Goal: Find contact information: Find contact information

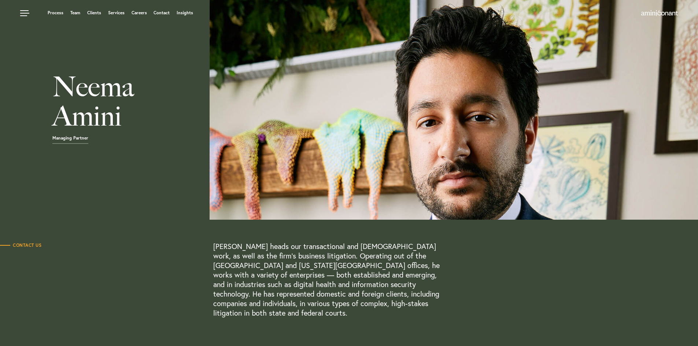
click at [75, 16] on div "Process Team Clients Services Careers Contact Insights" at bounding box center [265, 13] width 491 height 9
click at [77, 14] on link "Team" at bounding box center [75, 13] width 10 height 4
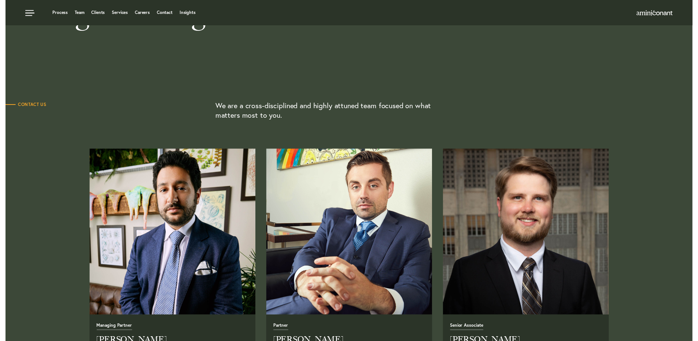
scroll to position [73, 0]
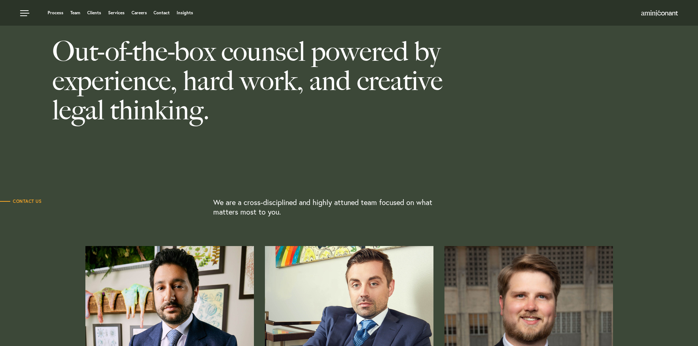
click at [163, 16] on div "Process Team Clients Services Careers Contact Insights" at bounding box center [265, 13] width 491 height 9
click at [161, 12] on link "Contact" at bounding box center [162, 13] width 16 height 4
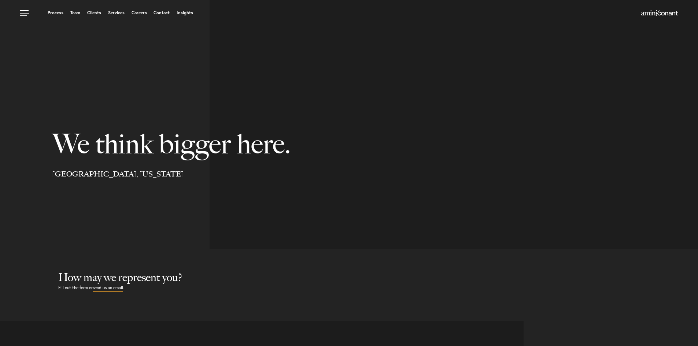
select select "Austin"
select select "Business and Civil Litigation"
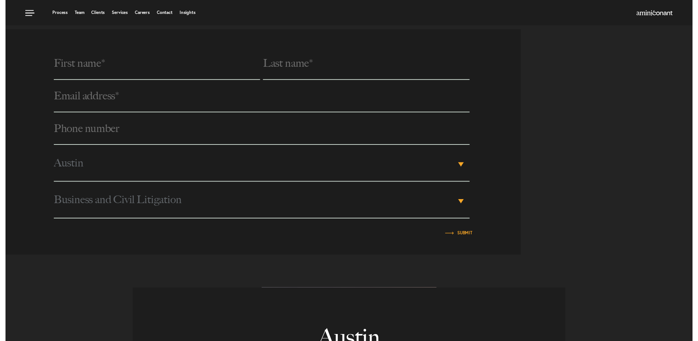
scroll to position [195, 0]
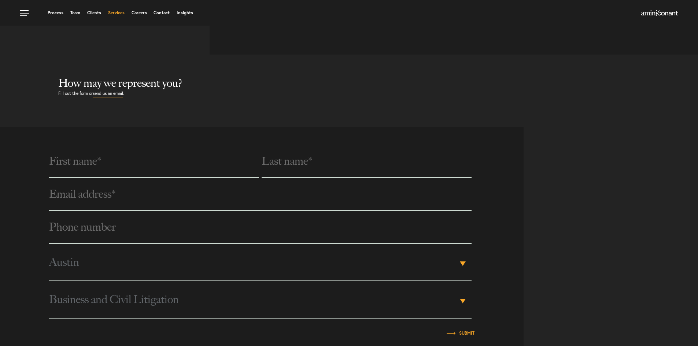
click at [115, 14] on link "Services" at bounding box center [116, 13] width 16 height 4
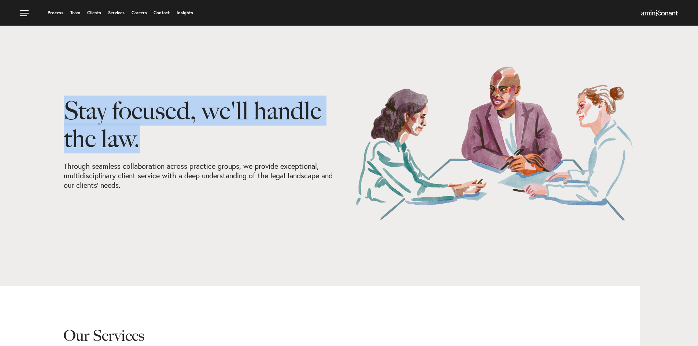
drag, startPoint x: 147, startPoint y: 140, endPoint x: 14, endPoint y: 118, distance: 134.0
click at [17, 120] on div "Stay focused, we'll handle the law. Through seamless collaboration across pract…" at bounding box center [349, 143] width 698 height 155
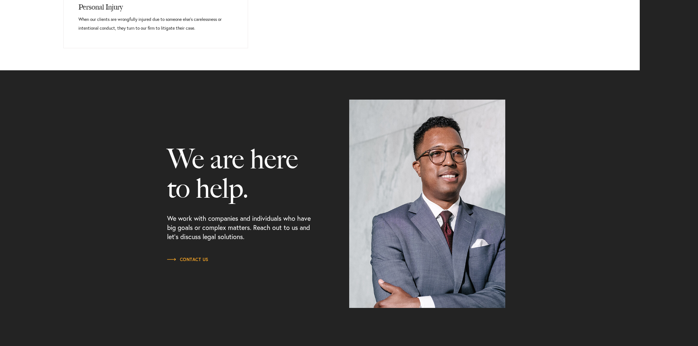
scroll to position [876, 0]
